Goal: Contribute content

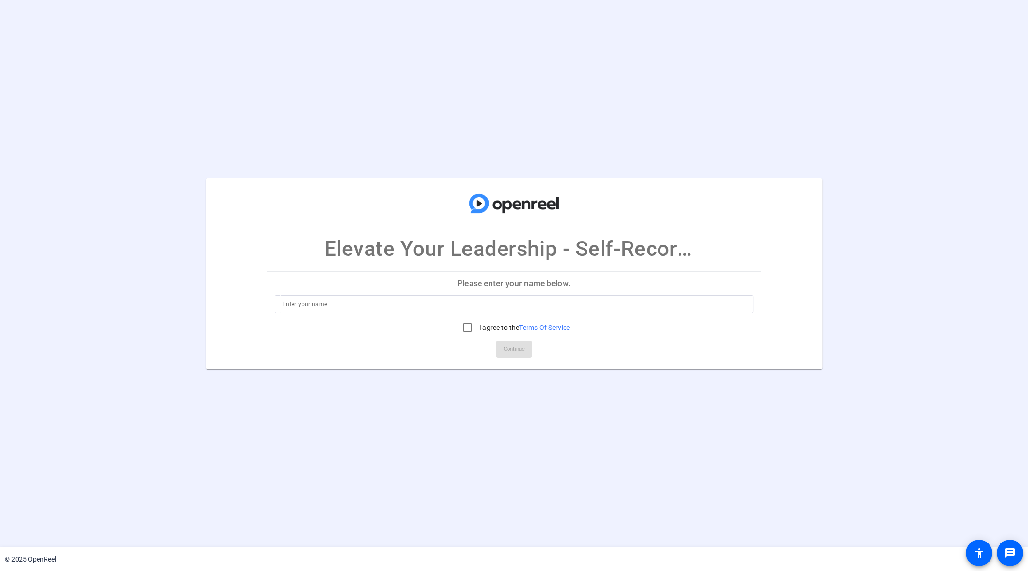
click at [417, 313] on div at bounding box center [514, 318] width 478 height 10
click at [449, 300] on input at bounding box center [514, 304] width 463 height 11
click at [446, 307] on input at bounding box center [514, 304] width 463 height 11
type input "Ralph Carroll"
click at [467, 328] on input "I agree to the Terms Of Service" at bounding box center [467, 327] width 19 height 19
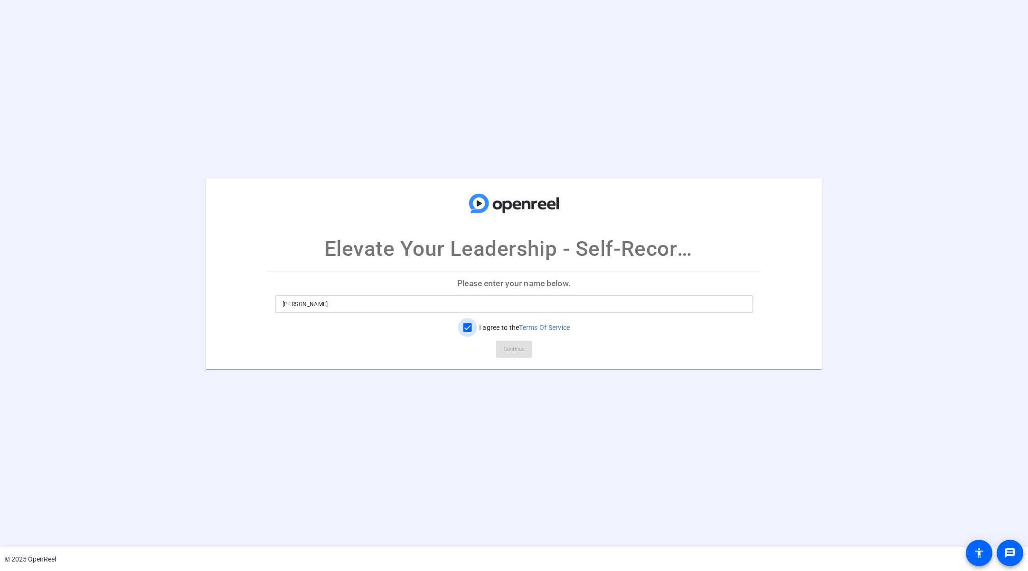
checkbox input "true"
click at [518, 340] on span at bounding box center [514, 349] width 36 height 23
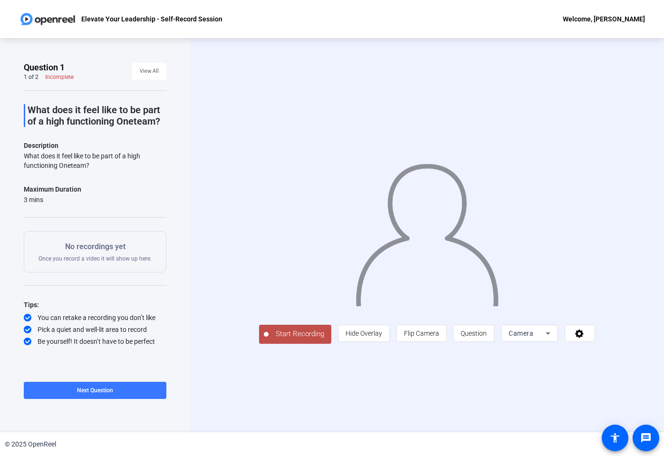
drag, startPoint x: 98, startPoint y: 163, endPoint x: 23, endPoint y: 155, distance: 75.5
click at [24, 155] on div "What does it feel like to be part of a high functioning Oneteam?" at bounding box center [95, 160] width 142 height 19
copy div "What does it feel like to be part of a high functioning Oneteam?"
click at [128, 388] on span at bounding box center [95, 390] width 142 height 23
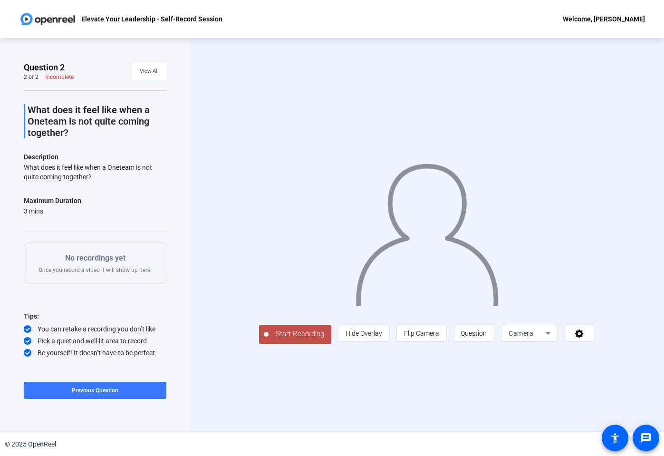
drag, startPoint x: 97, startPoint y: 175, endPoint x: 21, endPoint y: 167, distance: 75.9
click at [21, 167] on div "Question 2 2 of 2 Incomplete View All What does it feel like when a Oneteam is …" at bounding box center [95, 235] width 190 height 394
copy div "What does it feel like when a Oneteam is not quite coming together?"
click at [486, 337] on span "Question" at bounding box center [473, 333] width 26 height 8
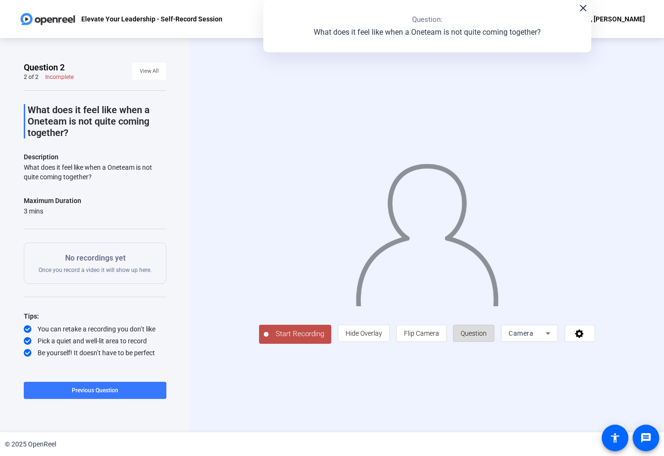
click at [486, 337] on span "Question" at bounding box center [473, 333] width 26 height 8
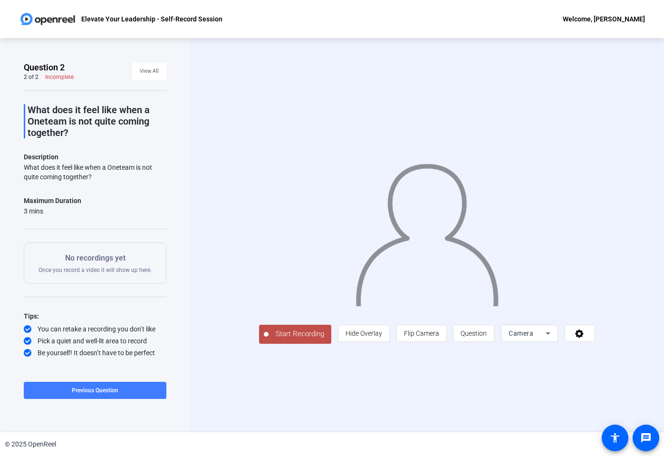
click at [102, 392] on span "Previous Question" at bounding box center [95, 390] width 47 height 7
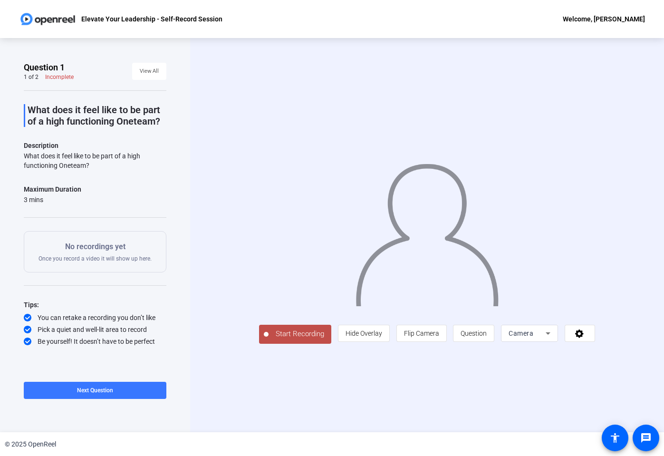
click at [222, 81] on div "Start Recording person Hide Overlay flip Flip Camera question_mark Question Cam…" at bounding box center [427, 235] width 474 height 394
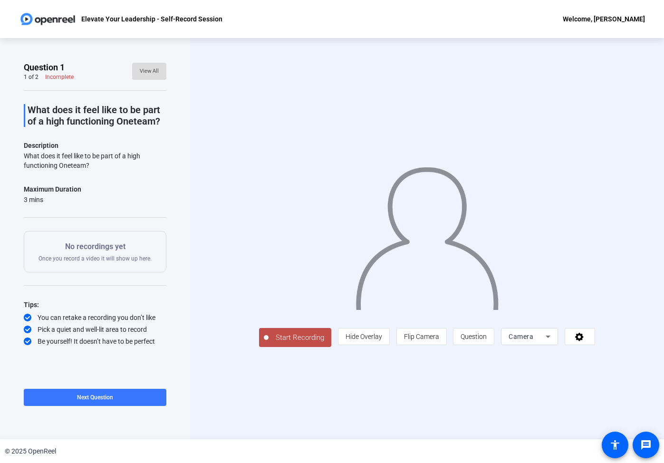
click at [162, 76] on span at bounding box center [149, 71] width 34 height 23
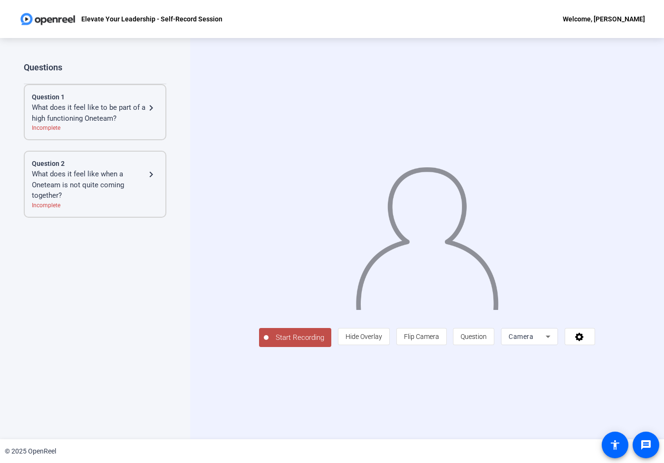
click at [606, 382] on div "Start Recording person Hide Overlay flip Flip Camera question_mark Question Cam…" at bounding box center [427, 238] width 474 height 401
click at [583, 341] on icon at bounding box center [579, 336] width 9 height 9
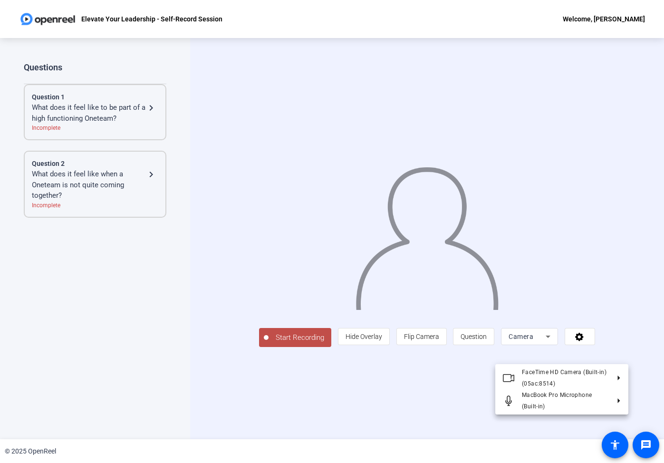
click at [638, 340] on div at bounding box center [332, 231] width 664 height 463
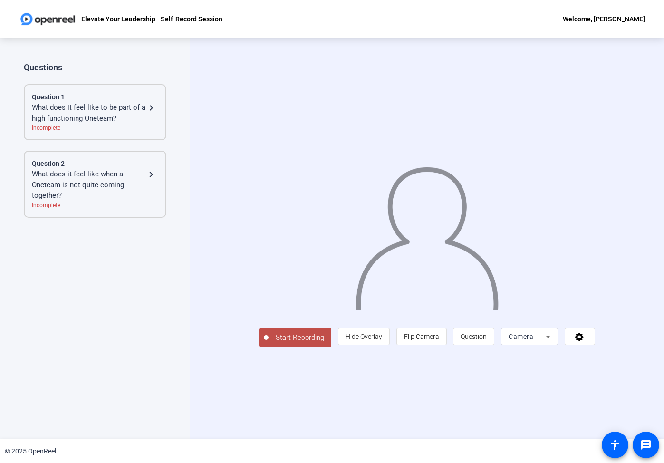
click at [617, 23] on div "Welcome, [PERSON_NAME]" at bounding box center [603, 18] width 82 height 11
click at [603, 34] on span "Logout" at bounding box center [602, 33] width 38 height 11
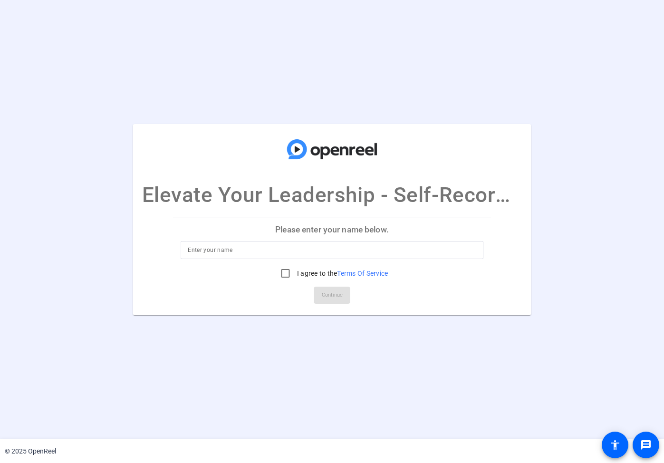
click at [390, 251] on input at bounding box center [332, 249] width 288 height 11
type input "[PERSON_NAME]"
click at [282, 269] on input "I agree to the Terms Of Service" at bounding box center [285, 273] width 19 height 19
checkbox input "true"
click at [334, 294] on span "Continue" at bounding box center [332, 295] width 21 height 14
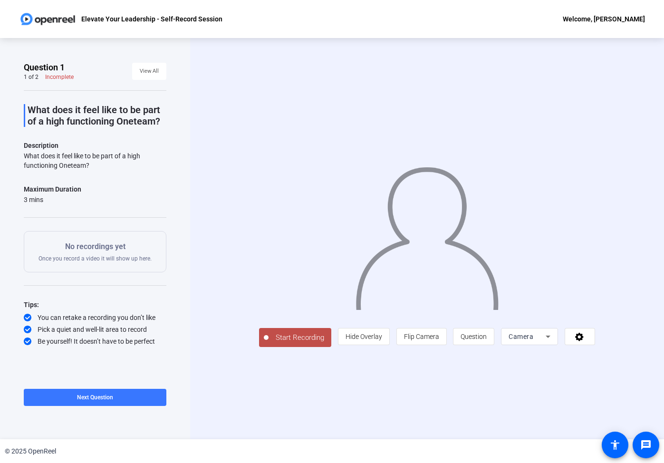
click at [592, 16] on div "Welcome, [PERSON_NAME]" at bounding box center [603, 18] width 82 height 11
click at [594, 36] on span "Logout" at bounding box center [602, 33] width 38 height 11
